Goal: Information Seeking & Learning: Check status

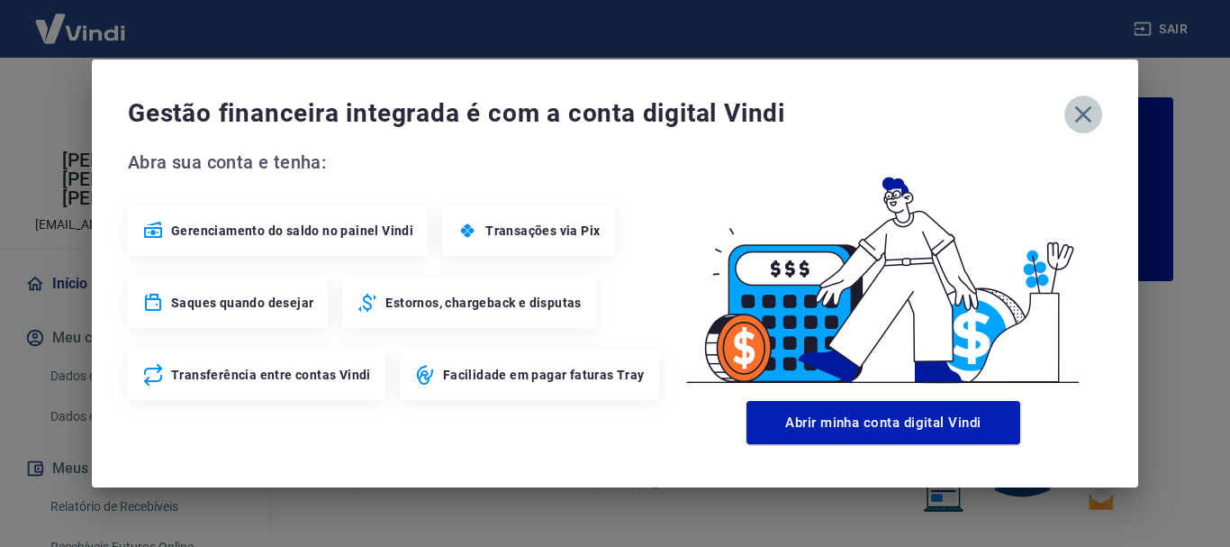
click at [1079, 102] on icon "button" at bounding box center [1083, 114] width 29 height 29
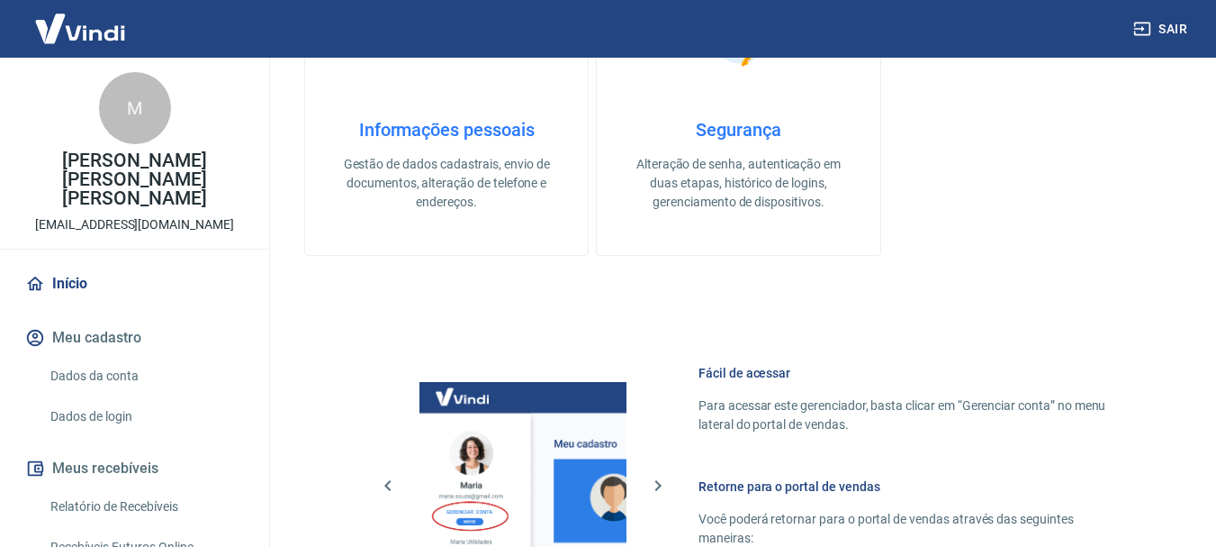
scroll to position [487, 0]
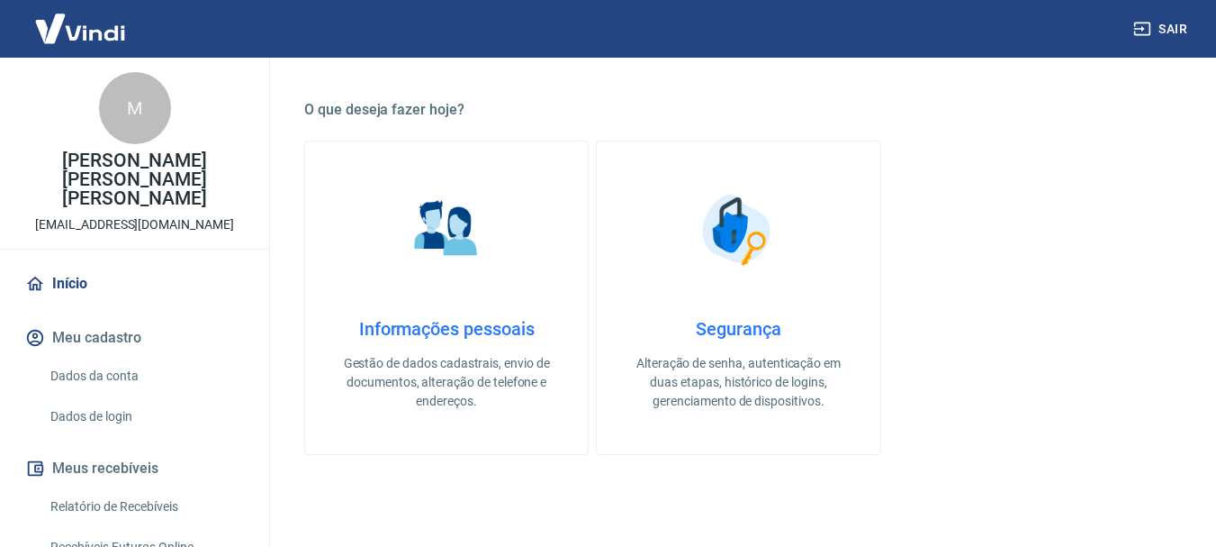
click at [122, 497] on link "Relatório de Recebíveis" at bounding box center [145, 506] width 204 height 37
click at [125, 492] on link "Relatório de Recebíveis" at bounding box center [145, 506] width 204 height 37
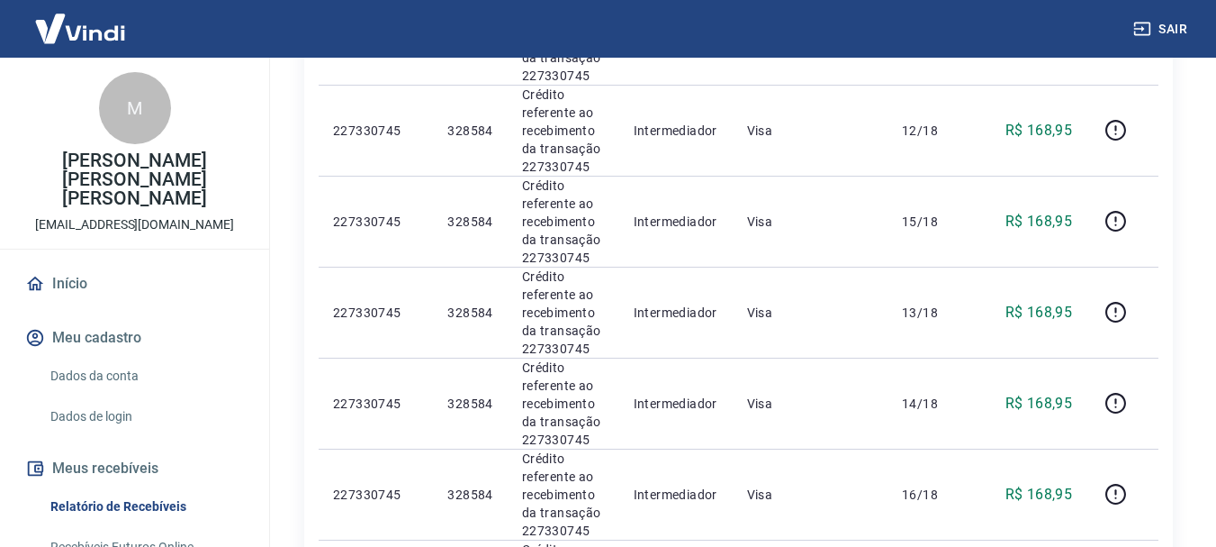
scroll to position [2092, 0]
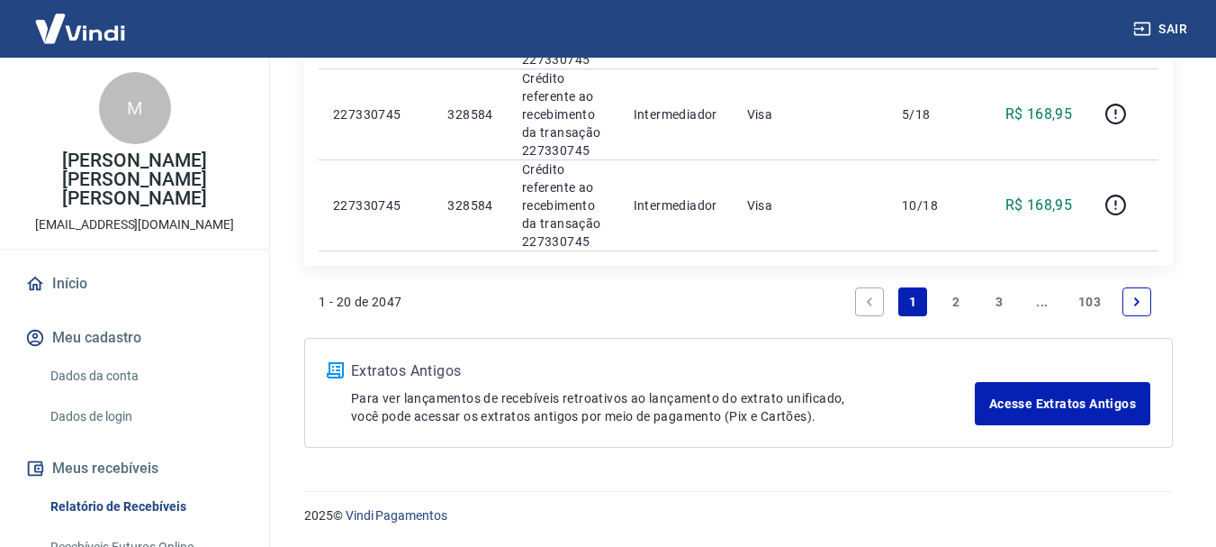
click at [1002, 300] on link "3" at bounding box center [999, 301] width 29 height 29
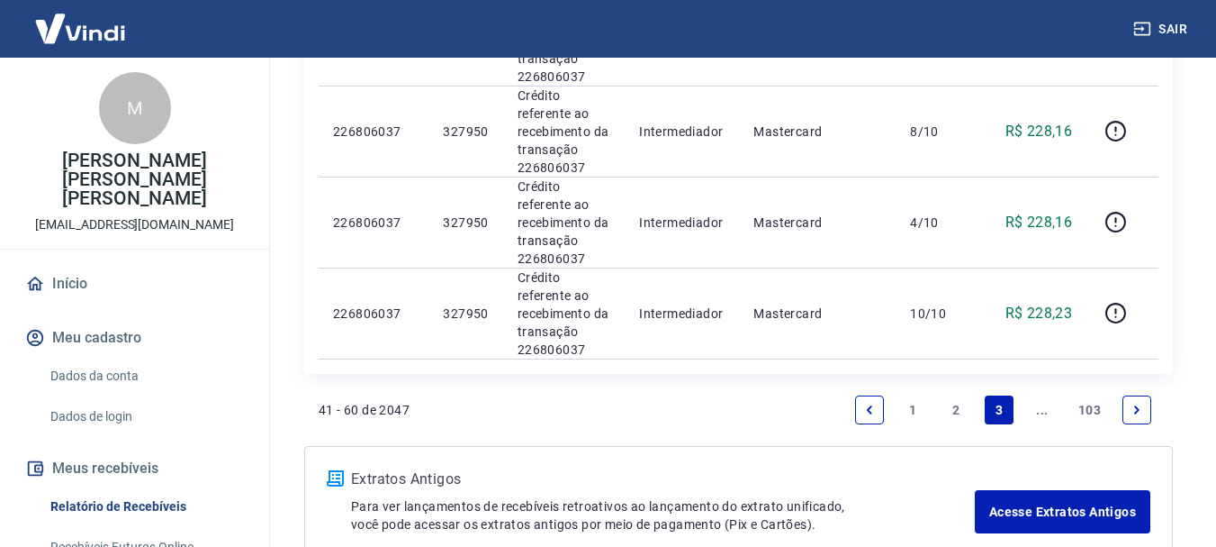
scroll to position [2004, 0]
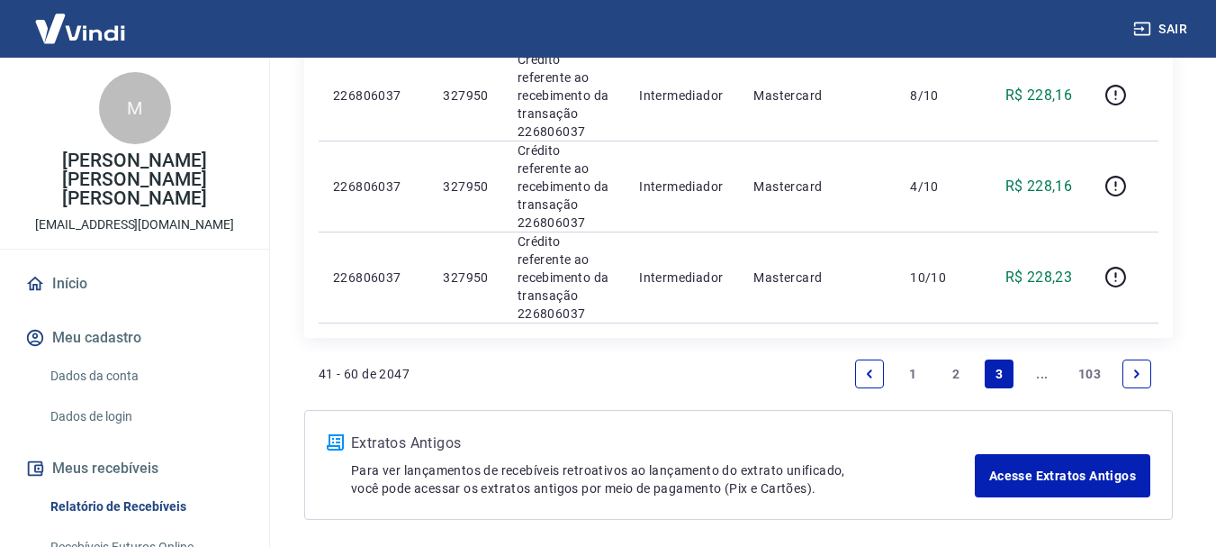
click at [1041, 359] on link "..." at bounding box center [1042, 373] width 29 height 29
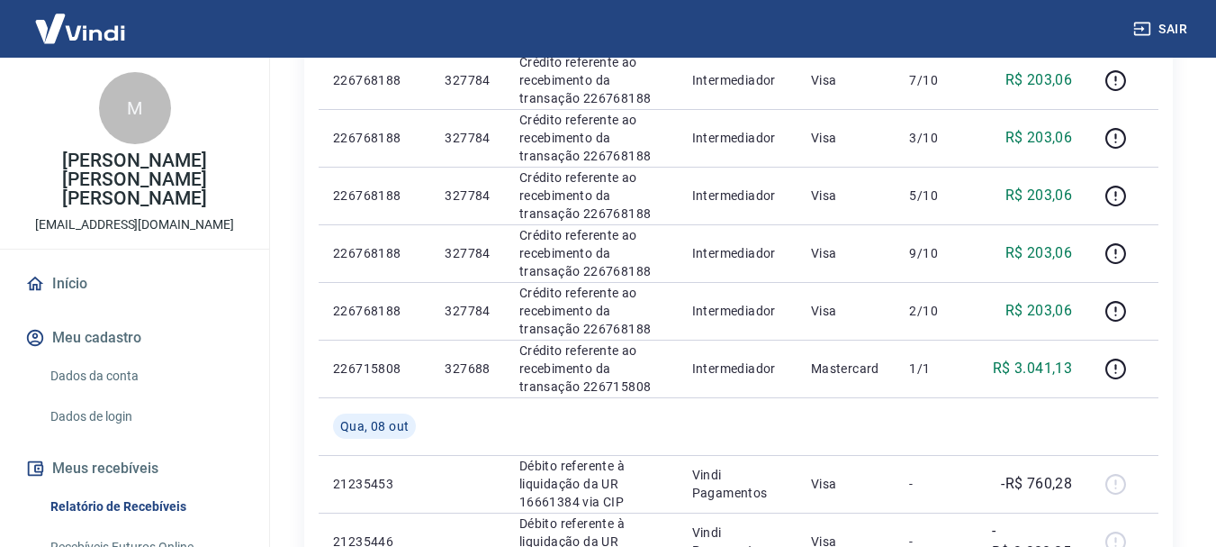
scroll to position [1443, 0]
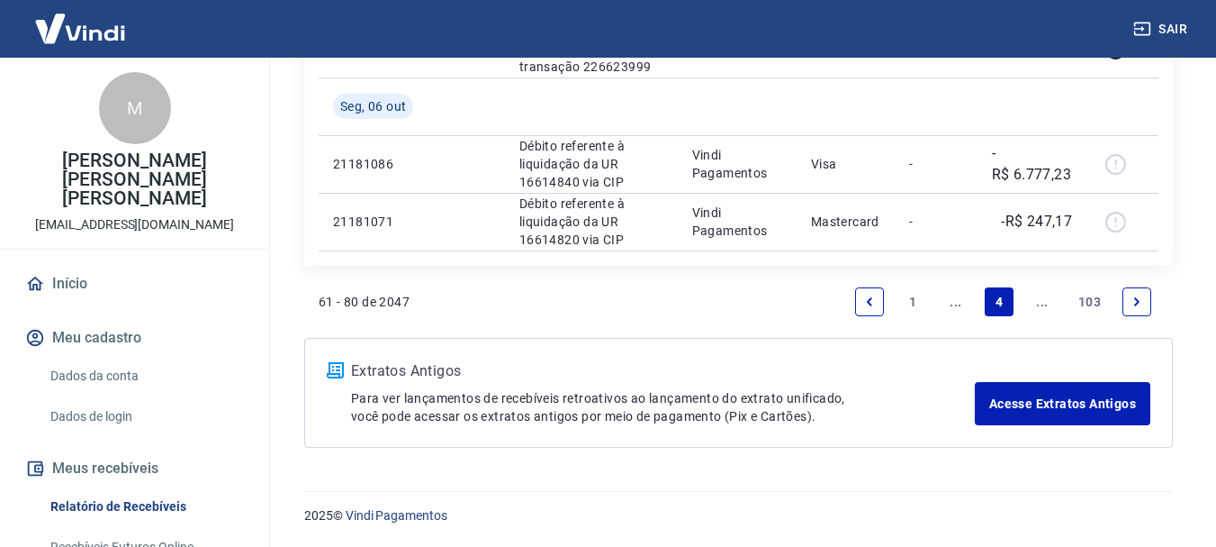
click at [1034, 309] on link "..." at bounding box center [1042, 301] width 29 height 29
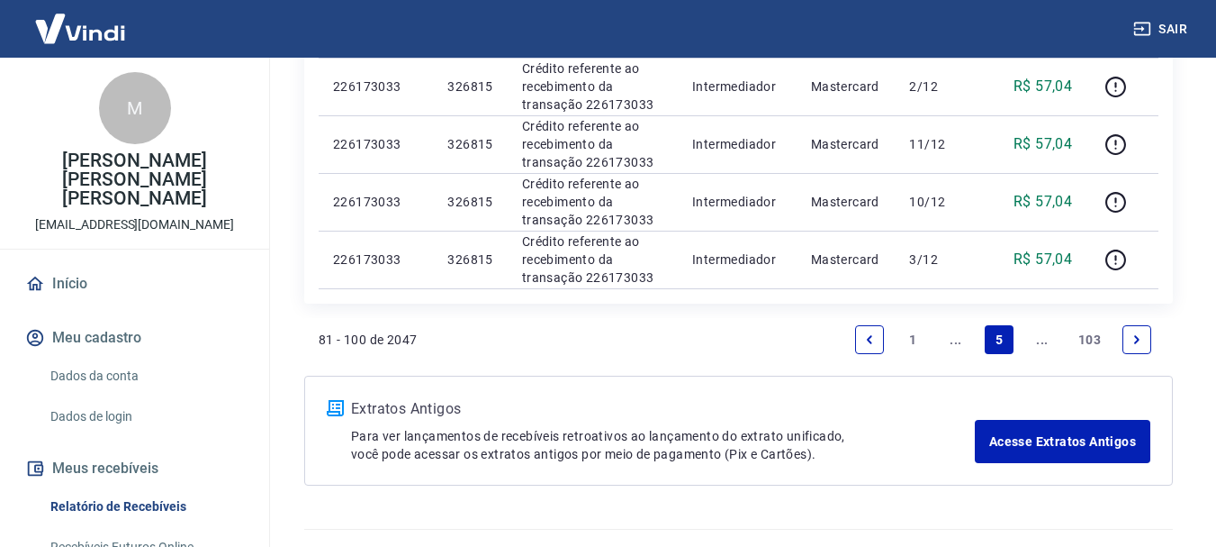
scroll to position [1386, 0]
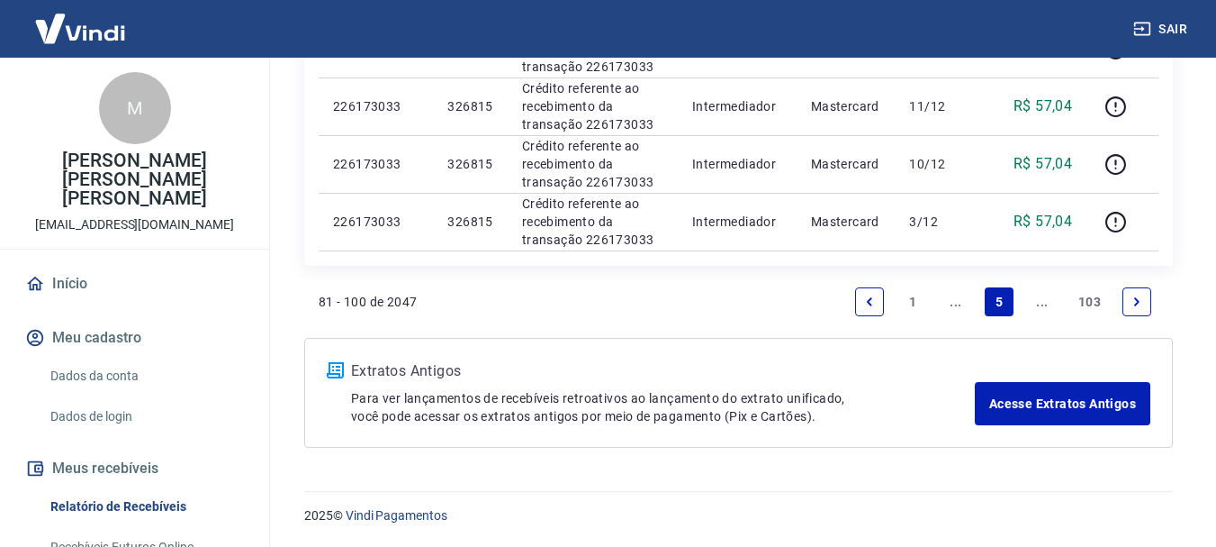
click at [1044, 309] on link "..." at bounding box center [1042, 301] width 29 height 29
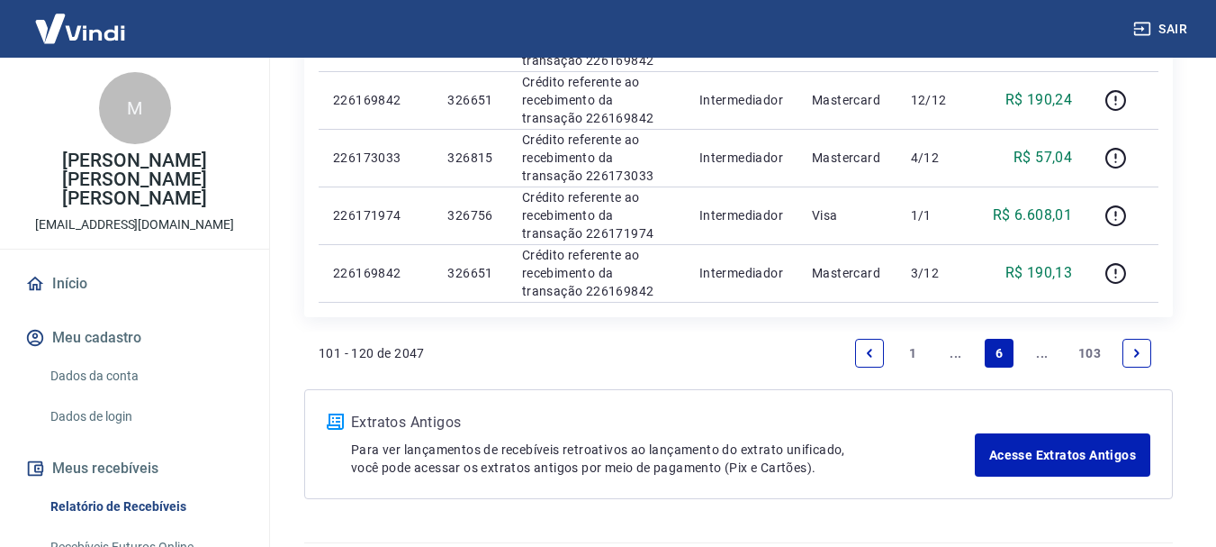
scroll to position [1328, 0]
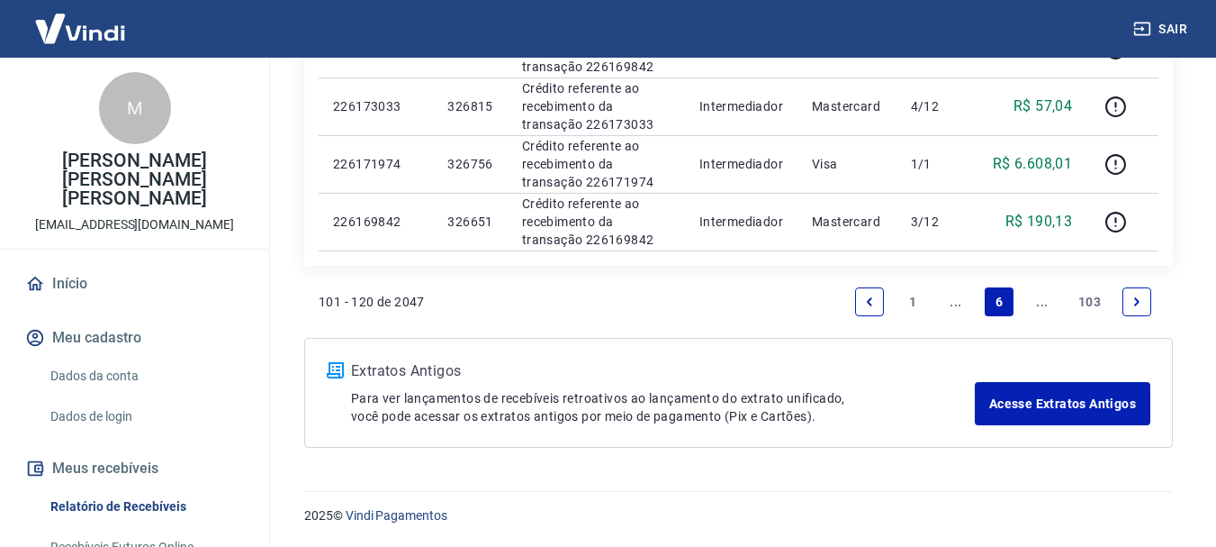
click at [1043, 304] on link "..." at bounding box center [1042, 301] width 29 height 29
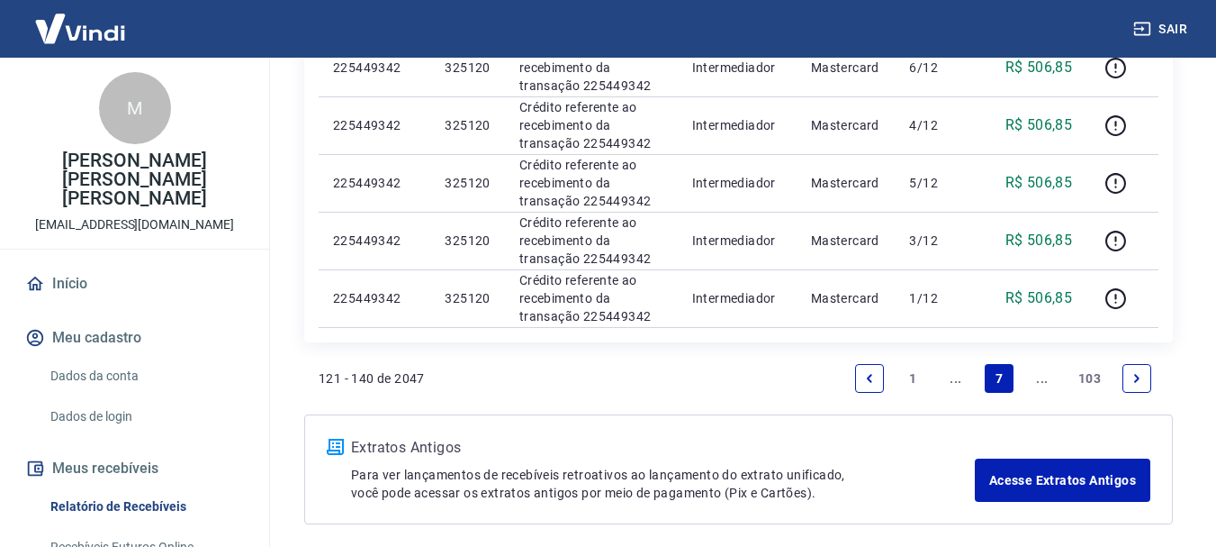
scroll to position [1501, 0]
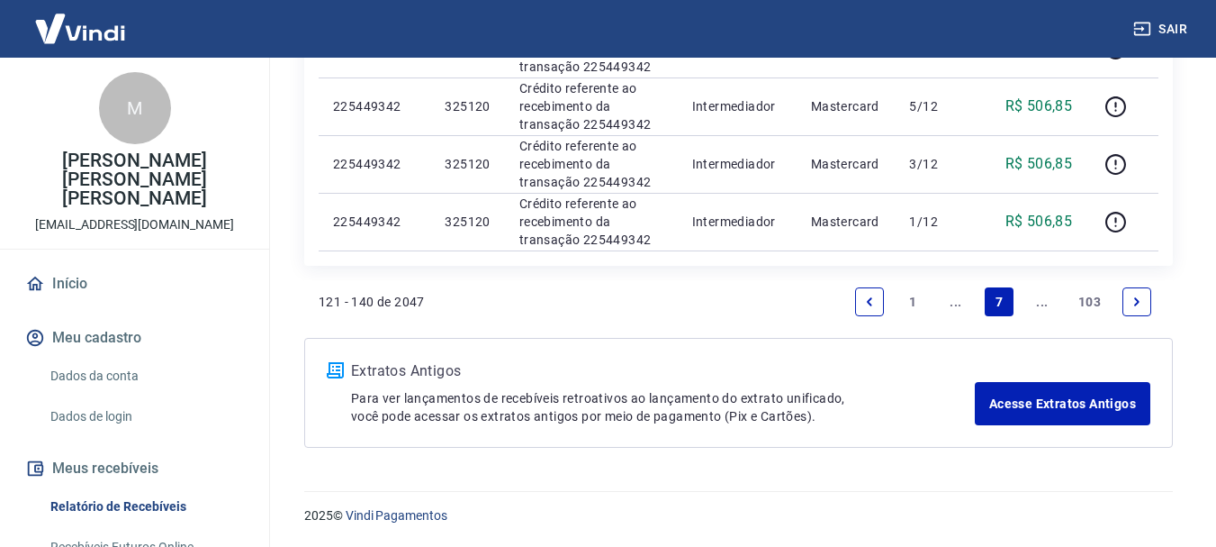
click at [1045, 306] on link "..." at bounding box center [1042, 301] width 29 height 29
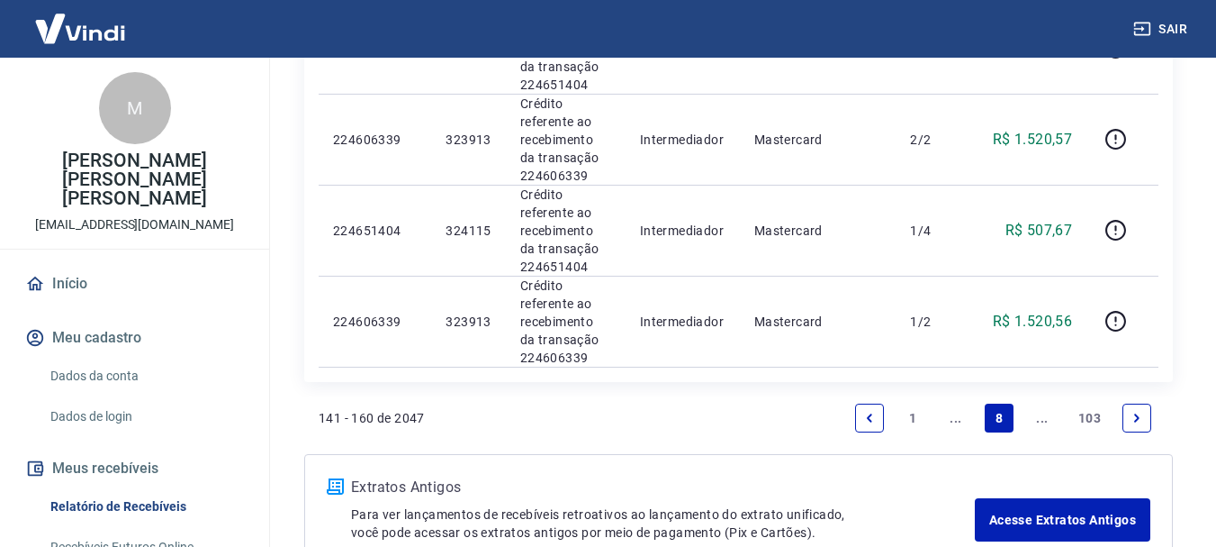
scroll to position [2207, 0]
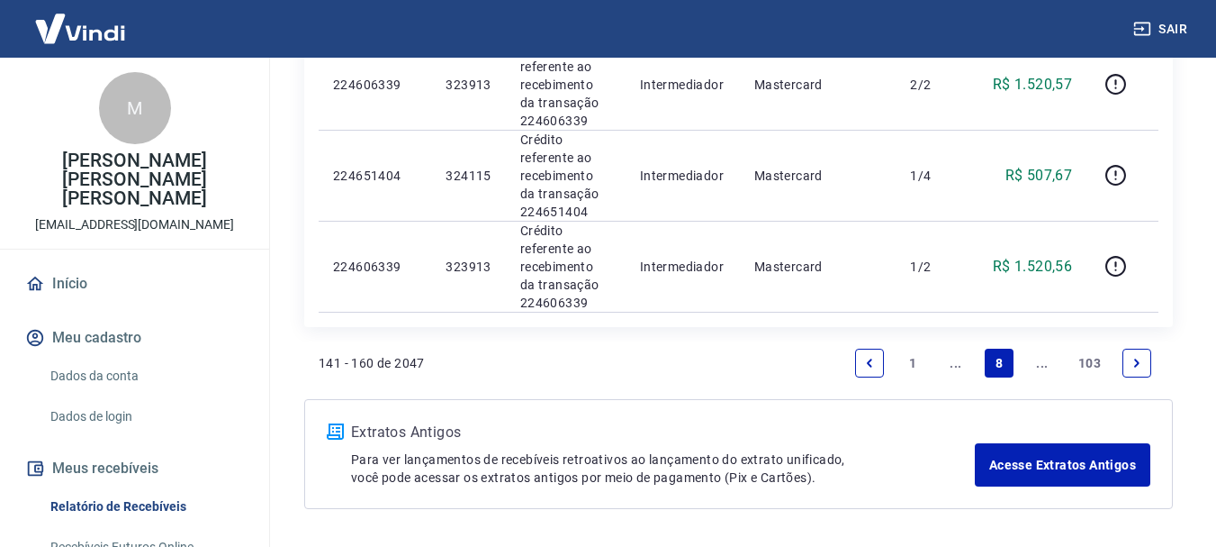
click at [1037, 348] on link "..." at bounding box center [1042, 362] width 29 height 29
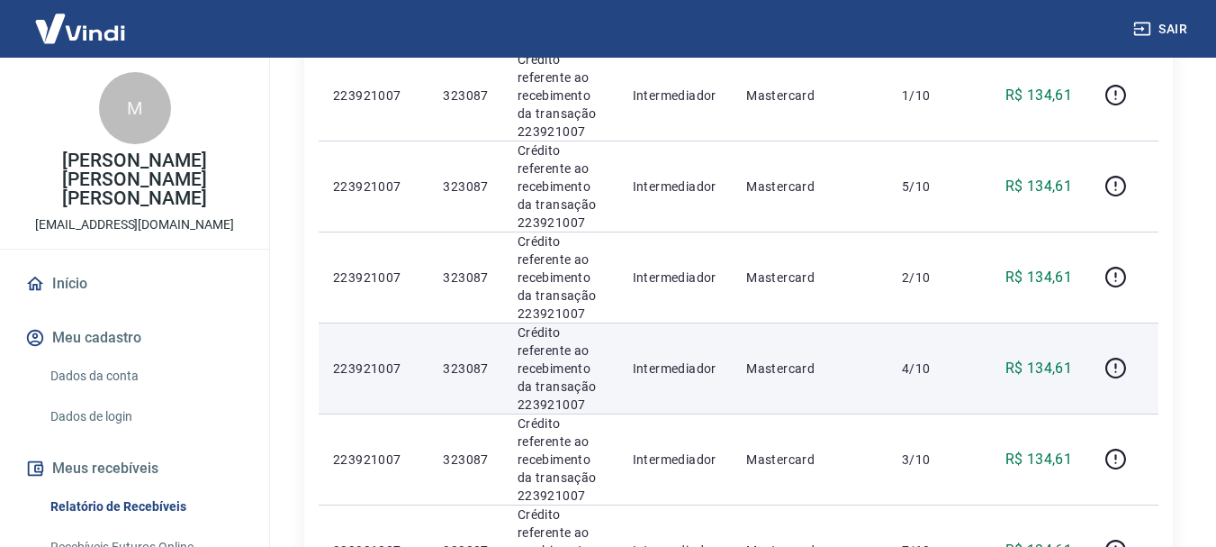
scroll to position [2161, 0]
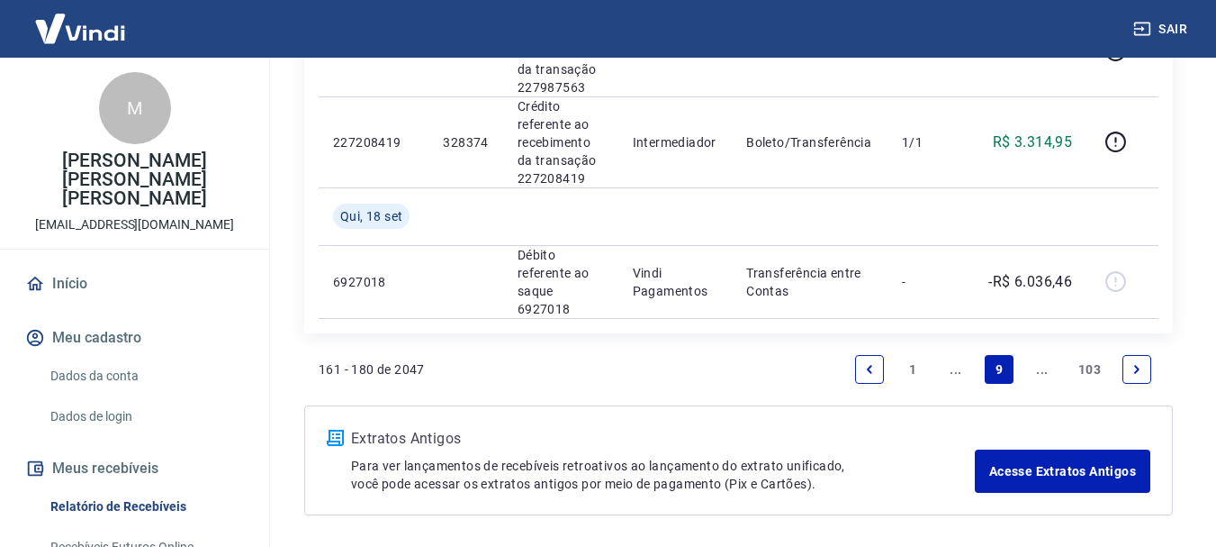
click at [1041, 373] on link "..." at bounding box center [1042, 369] width 29 height 29
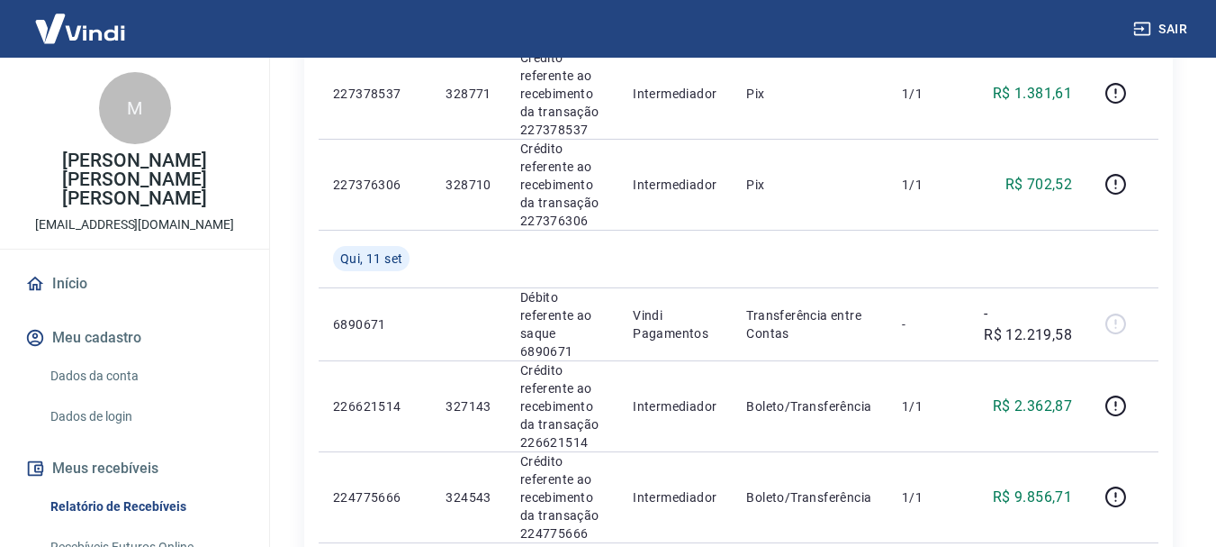
scroll to position [1171, 0]
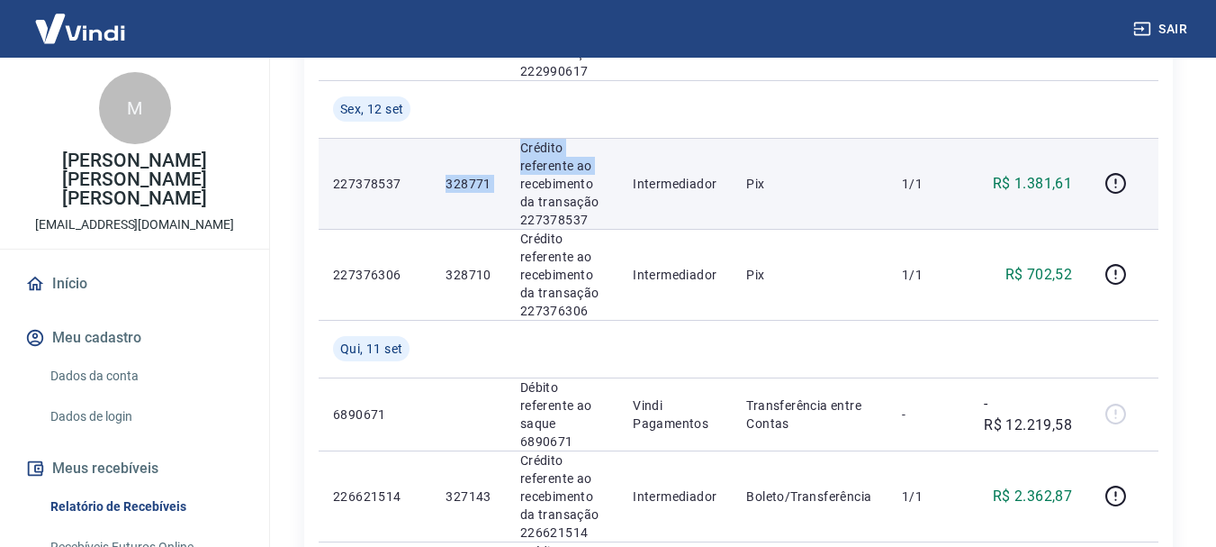
drag, startPoint x: 445, startPoint y: 183, endPoint x: 510, endPoint y: 183, distance: 64.8
click at [510, 183] on tr "227378537 328771 Crédito referente ao recebimento da transação 227378537 Interm…" at bounding box center [739, 183] width 840 height 91
click at [457, 175] on p "328771" at bounding box center [468, 184] width 45 height 18
drag, startPoint x: 442, startPoint y: 184, endPoint x: 497, endPoint y: 188, distance: 55.1
click at [497, 188] on td "328771" at bounding box center [468, 183] width 74 height 91
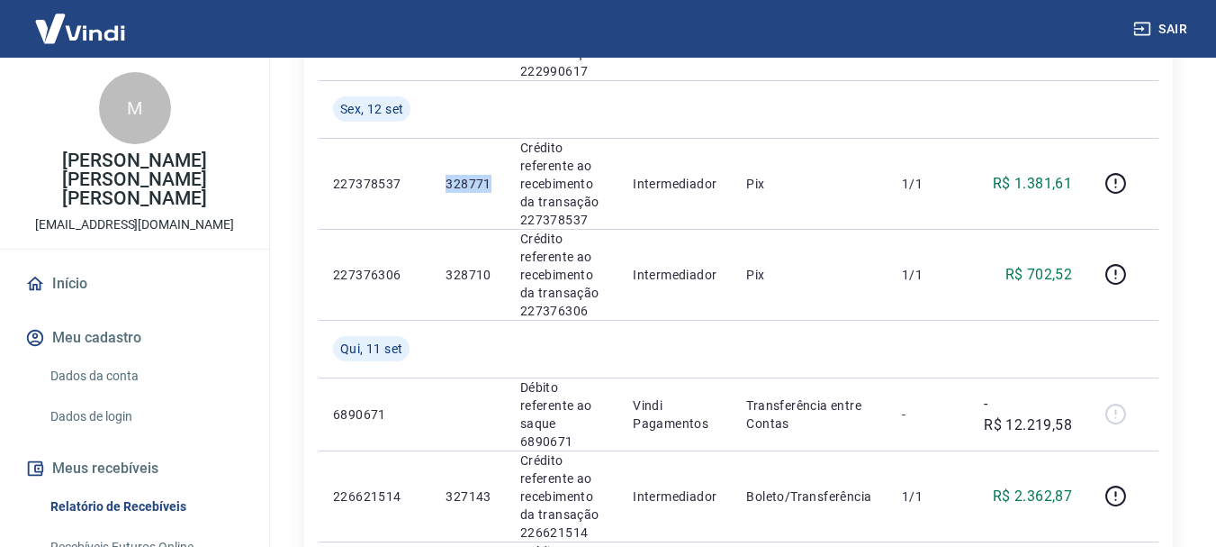
copy p "328771"
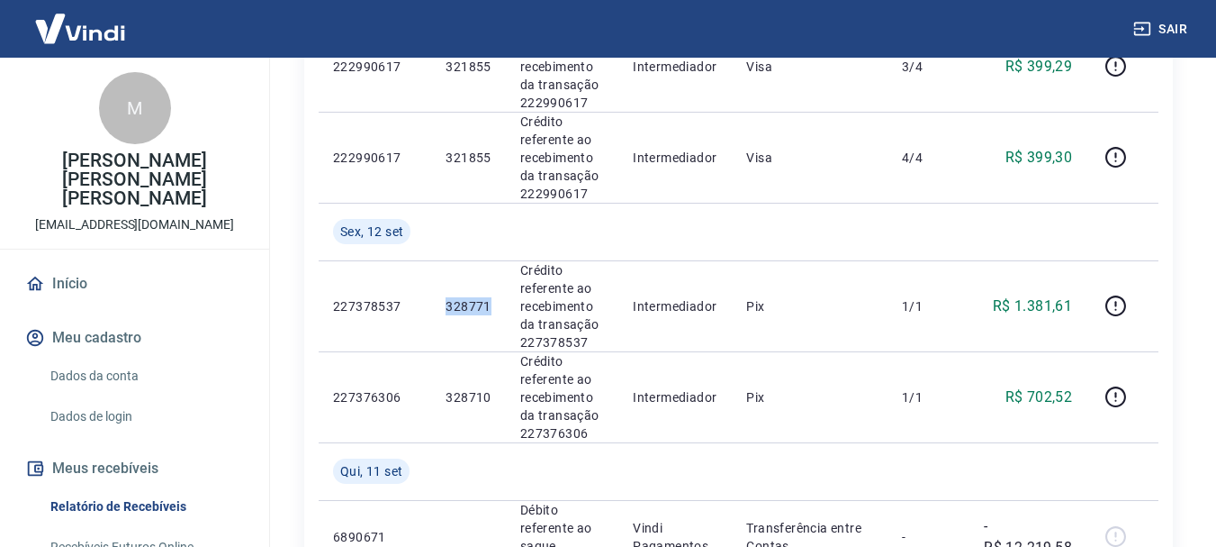
scroll to position [1081, 0]
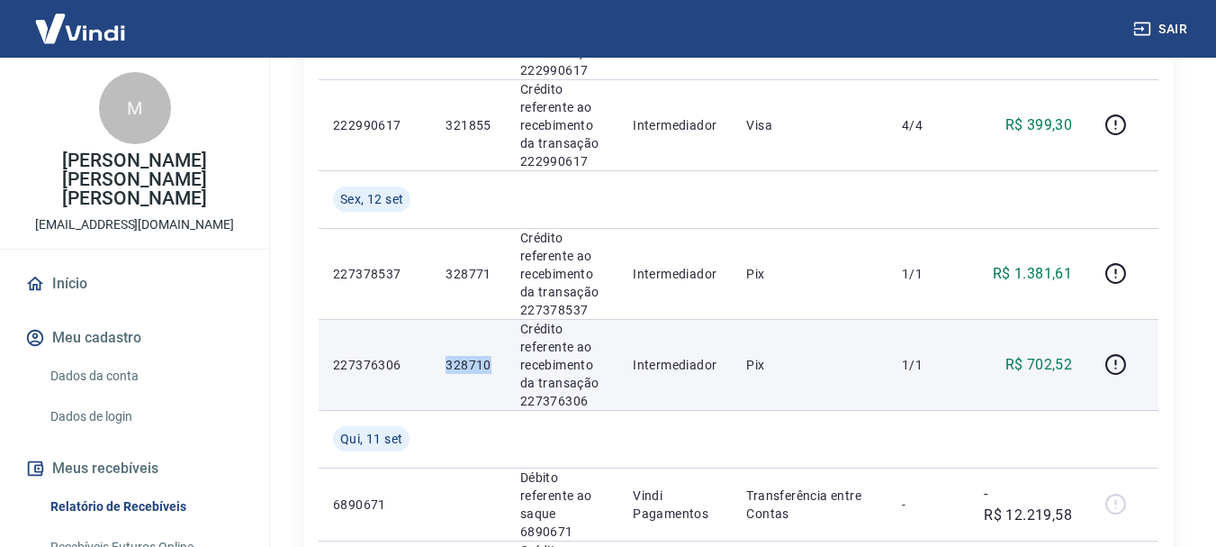
drag, startPoint x: 446, startPoint y: 362, endPoint x: 491, endPoint y: 362, distance: 45.0
click at [491, 362] on td "328710" at bounding box center [468, 364] width 74 height 91
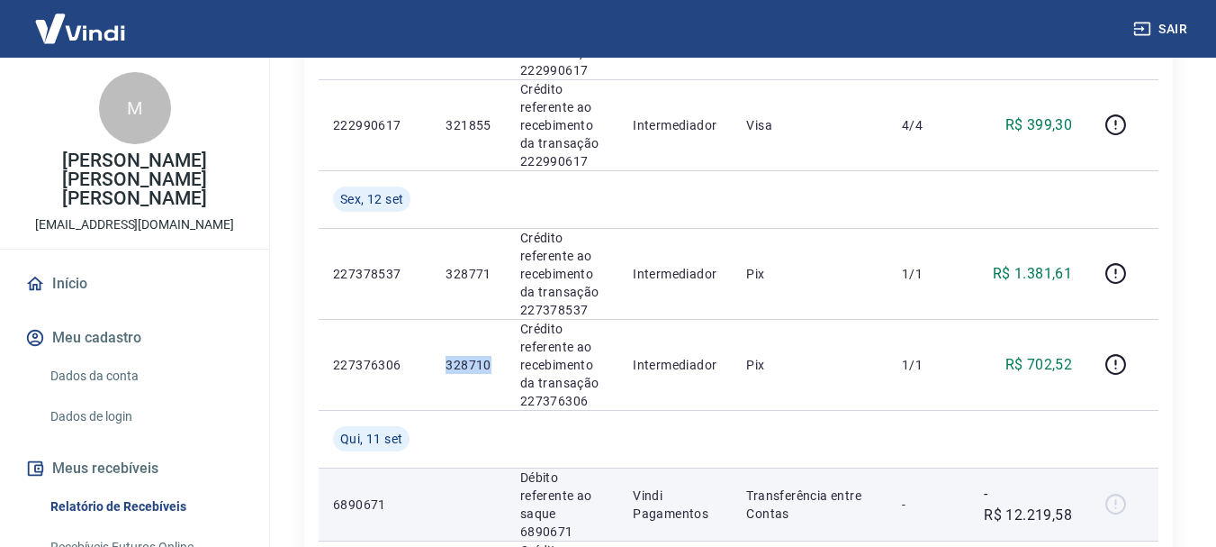
copy p "328710"
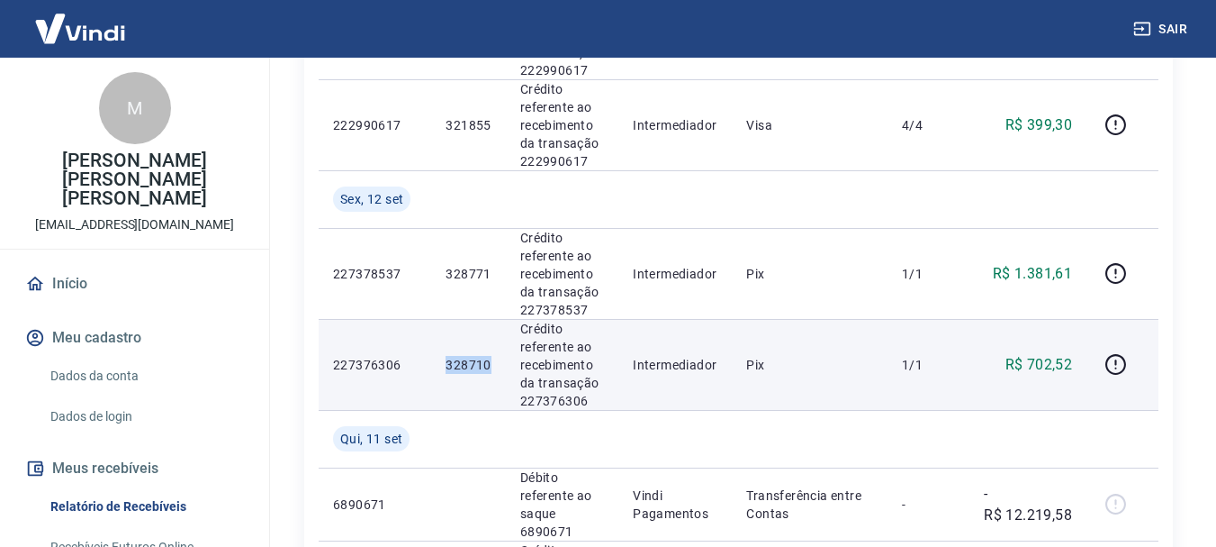
click at [466, 396] on td "328710" at bounding box center [468, 364] width 74 height 91
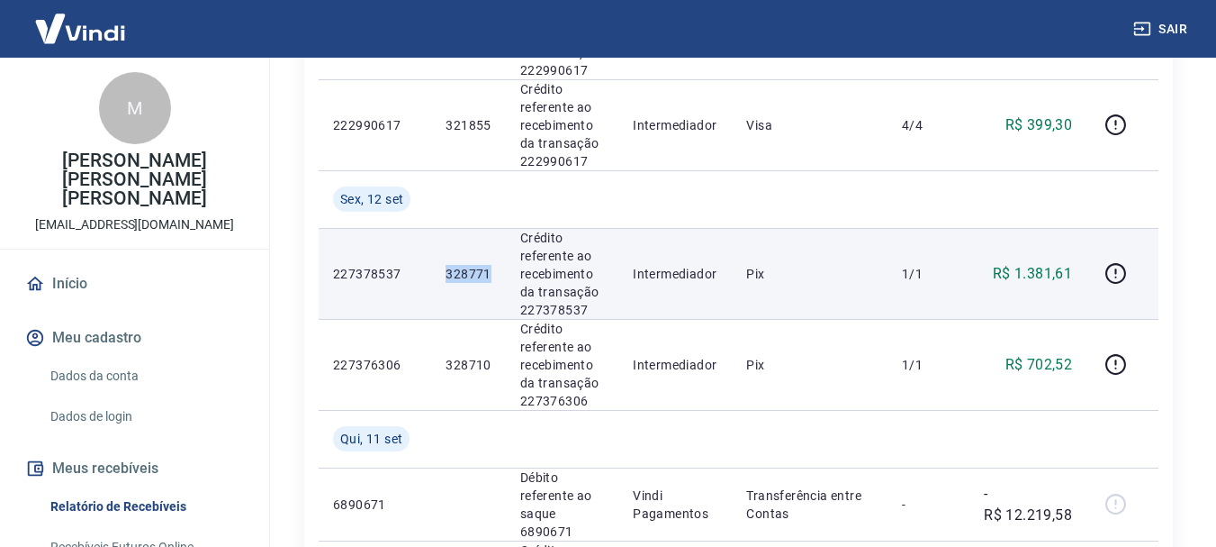
drag, startPoint x: 444, startPoint y: 275, endPoint x: 493, endPoint y: 272, distance: 48.7
click at [493, 272] on td "328771" at bounding box center [468, 273] width 74 height 91
